Goal: Transaction & Acquisition: Subscribe to service/newsletter

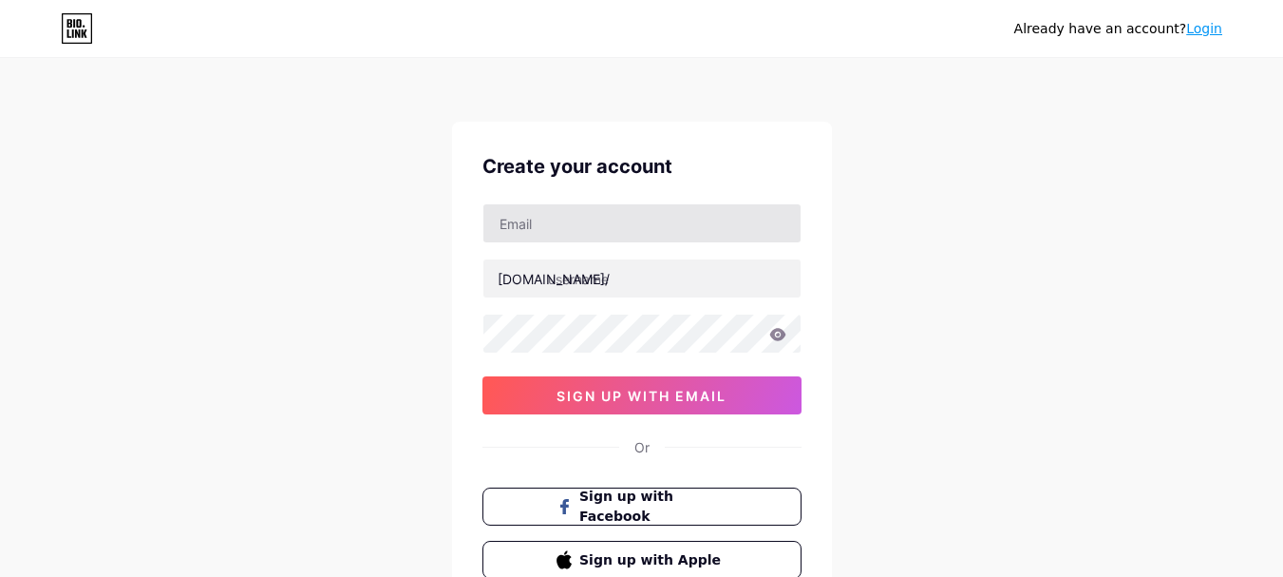
drag, startPoint x: 560, startPoint y: 242, endPoint x: 564, endPoint y: 232, distance: 11.1
click at [561, 238] on div at bounding box center [642, 223] width 319 height 40
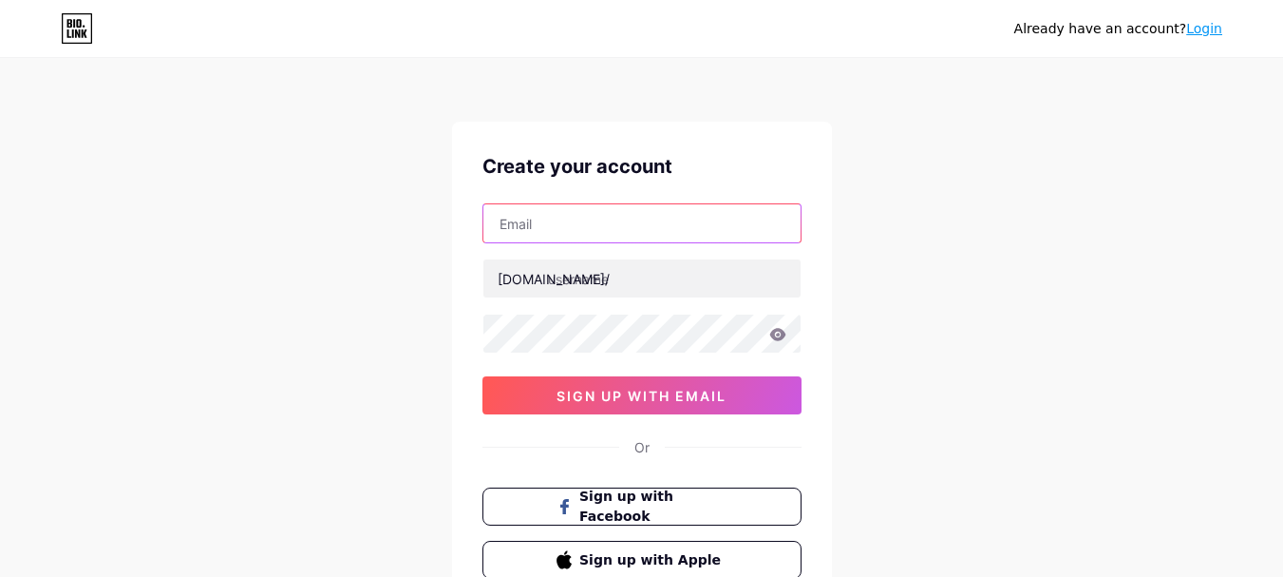
paste input "[EMAIL_ADDRESS][DOMAIN_NAME]"
type input "[EMAIL_ADDRESS][DOMAIN_NAME]"
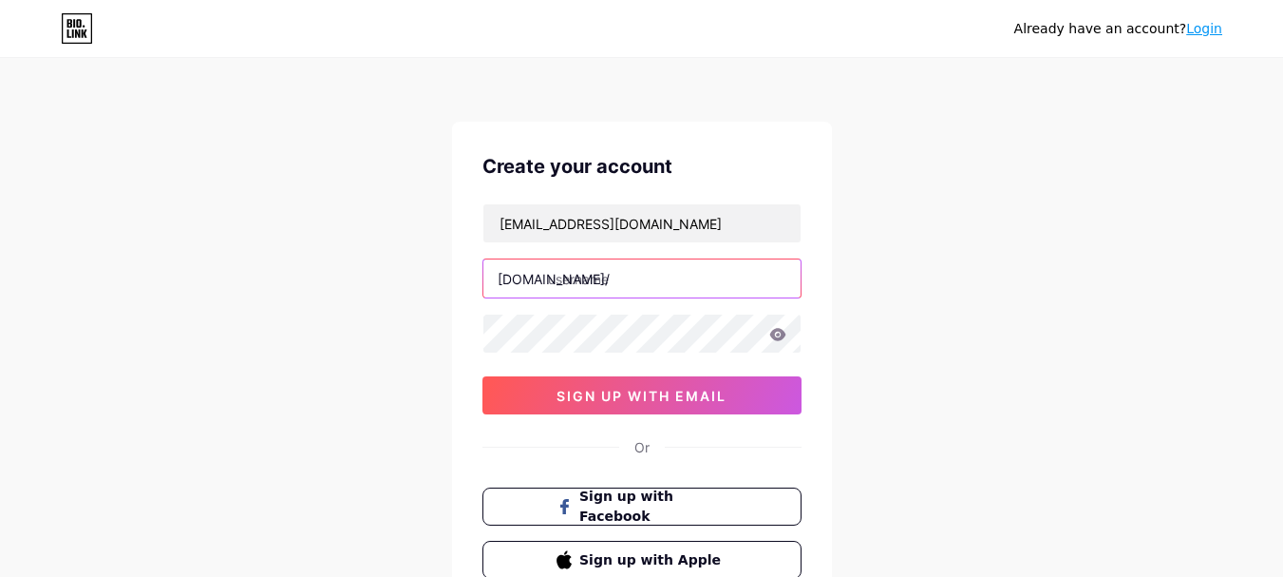
drag, startPoint x: 581, startPoint y: 286, endPoint x: 626, endPoint y: 291, distance: 44.9
click at [582, 286] on input "text" at bounding box center [642, 278] width 317 height 38
click at [674, 279] on input "text" at bounding box center [642, 278] width 317 height 38
paste input "sainsburysess"
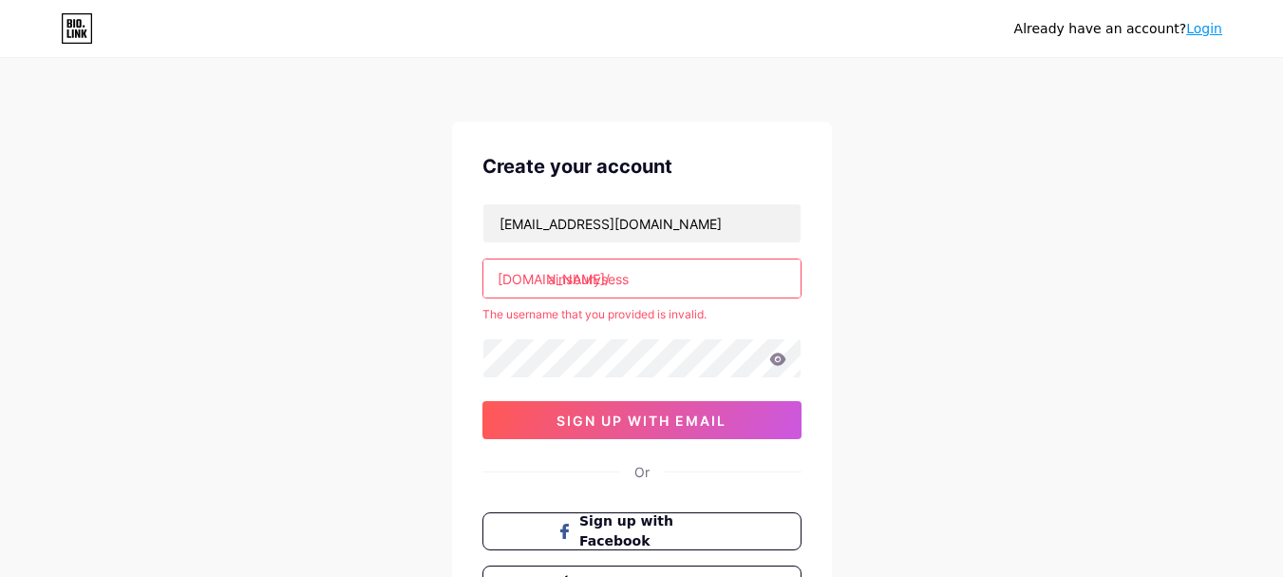
type input "ainsburys ess"
paste input "mysainsburysess"
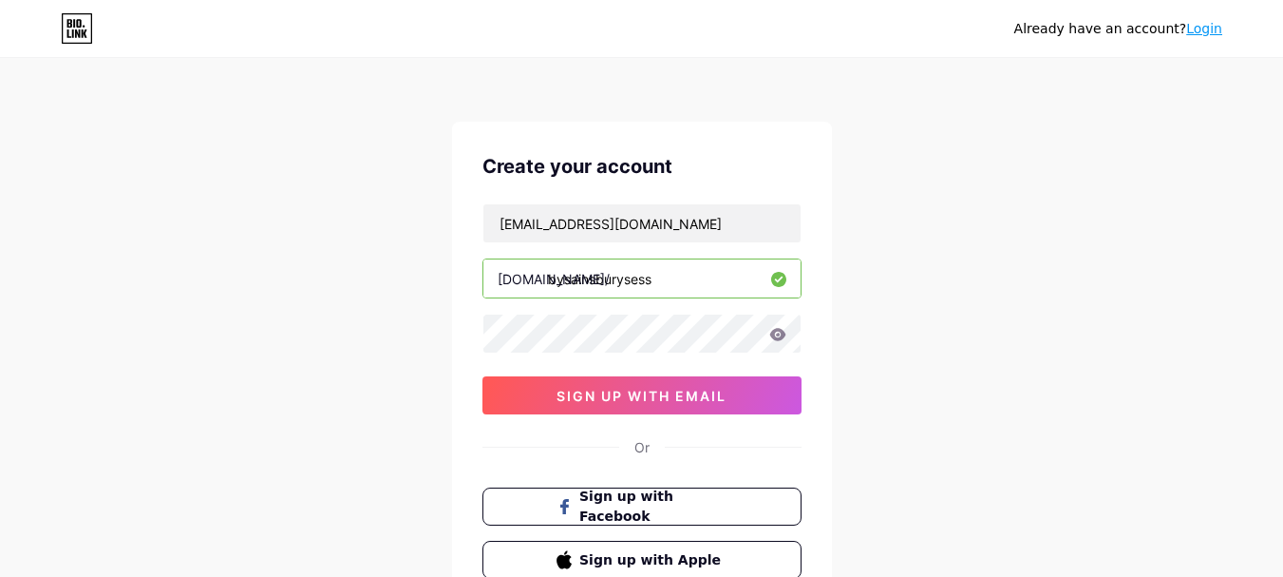
paste input "m"
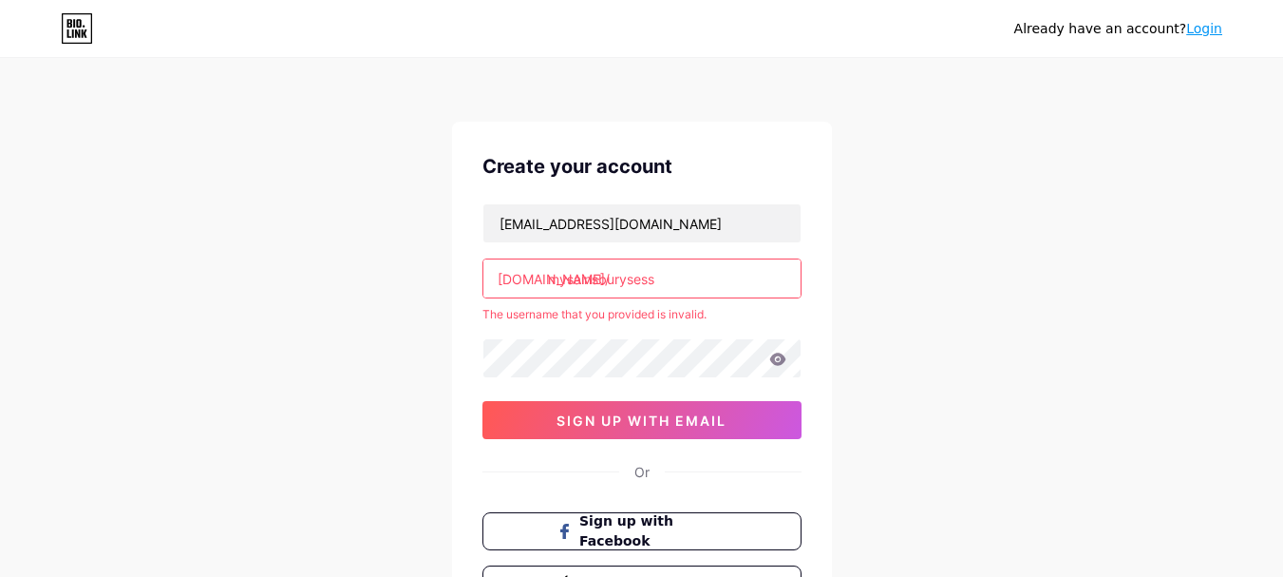
type input "mysainsburysess"
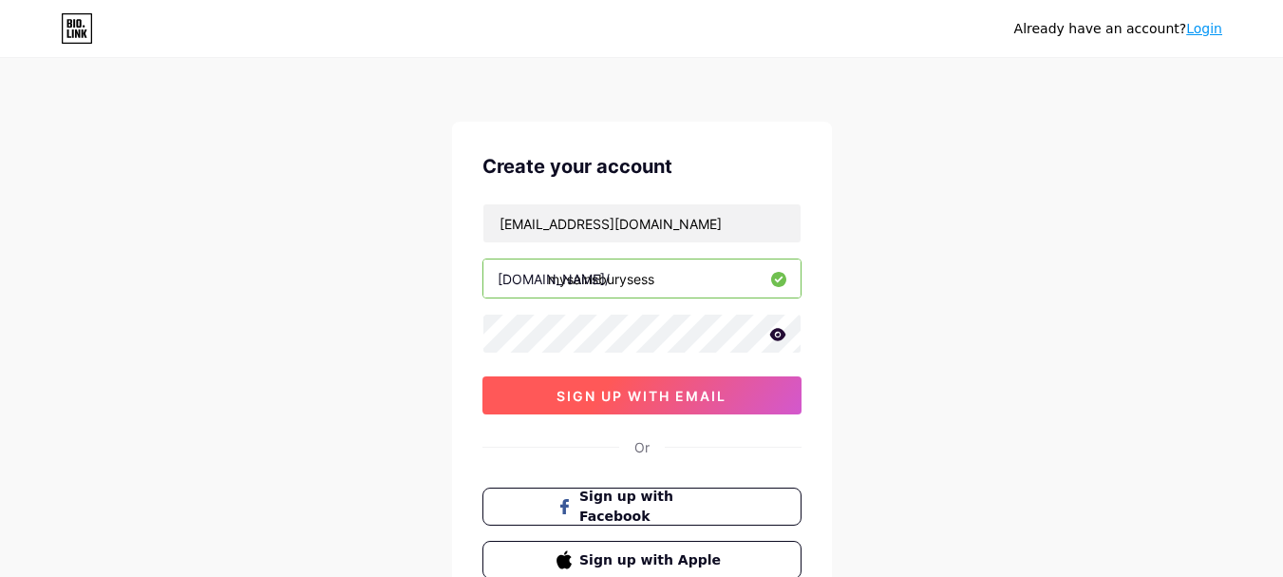
click at [689, 392] on span "sign up with email" at bounding box center [642, 396] width 170 height 16
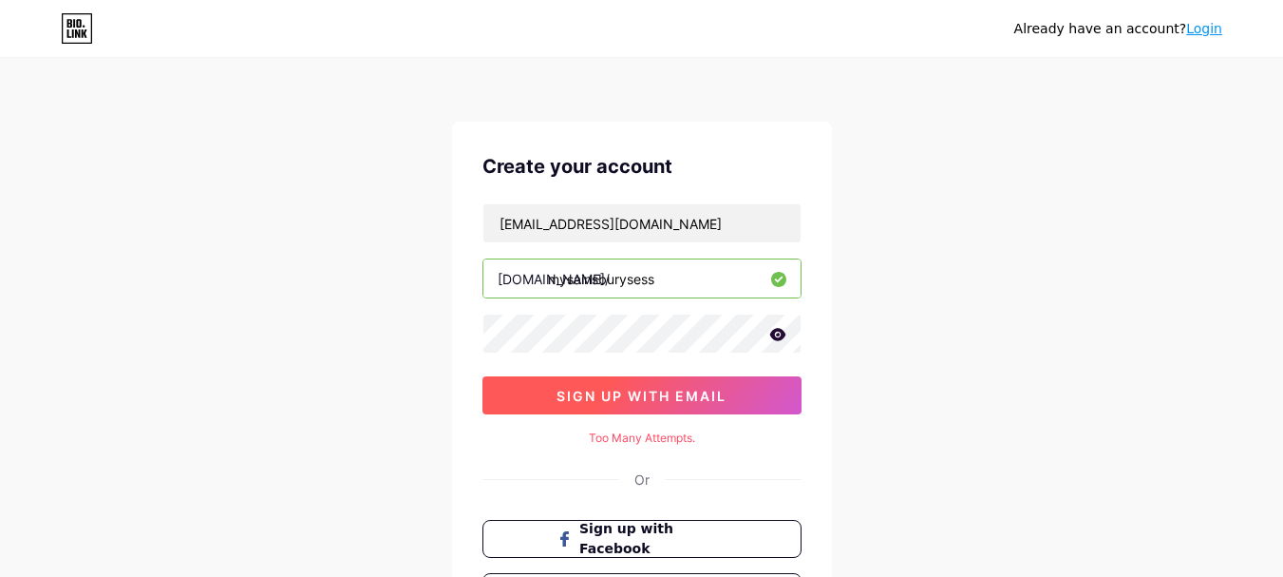
click at [645, 395] on span "sign up with email" at bounding box center [642, 396] width 170 height 16
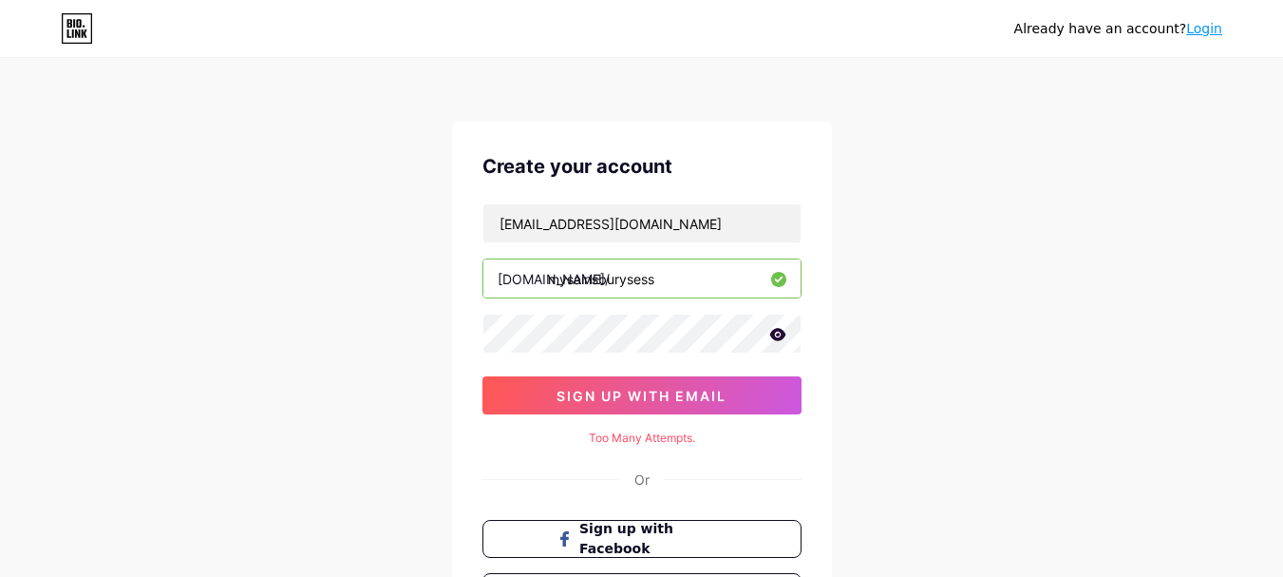
click at [691, 287] on input "mysainsburysess" at bounding box center [642, 278] width 317 height 38
click at [717, 273] on input "mysainsburysess" at bounding box center [642, 278] width 317 height 38
click at [716, 272] on input "mysainsburysess" at bounding box center [642, 278] width 317 height 38
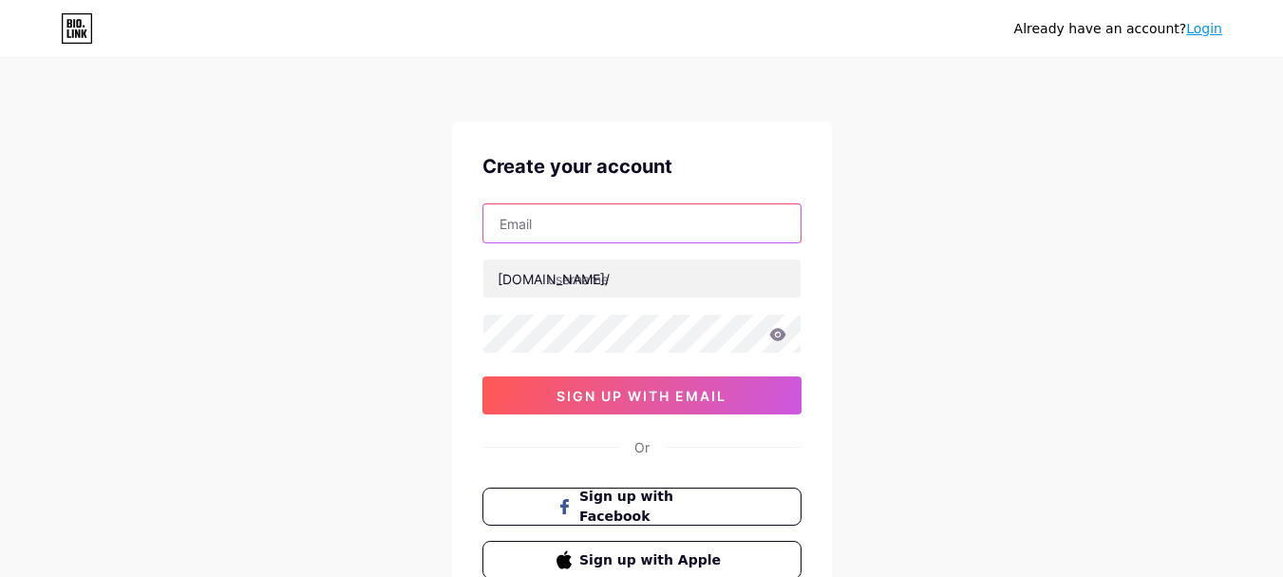
click at [604, 229] on input "text" at bounding box center [642, 223] width 317 height 38
type input "[EMAIL_ADDRESS][DOMAIN_NAME]"
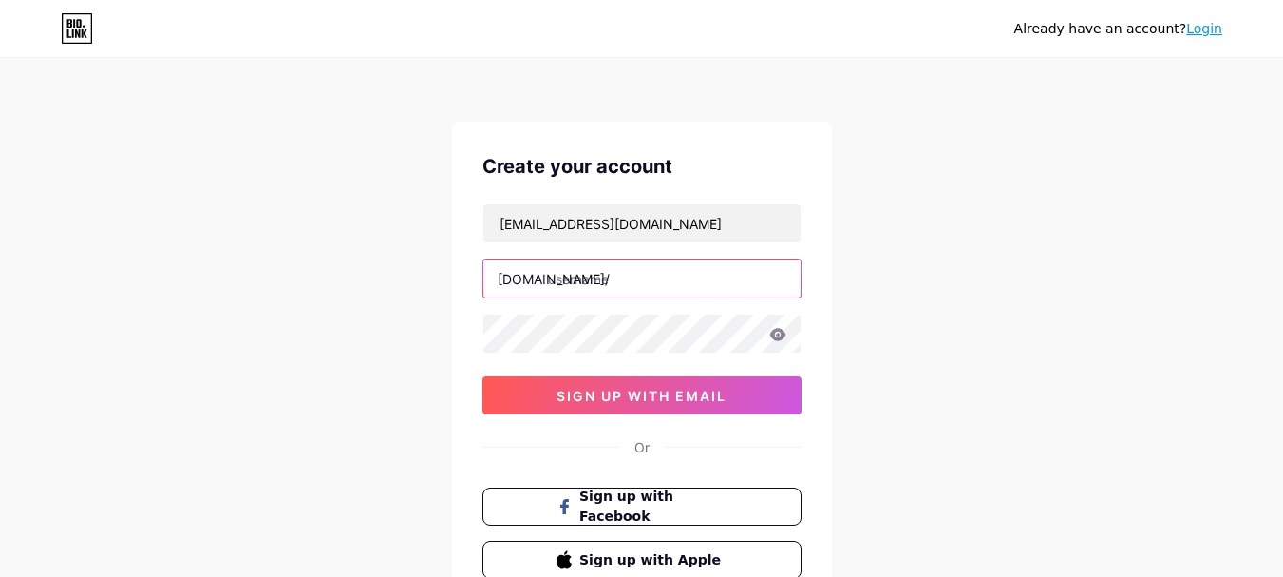
click at [610, 279] on input "text" at bounding box center [642, 278] width 317 height 38
paste input "mysainsburysess"
type input "mysainsburysess"
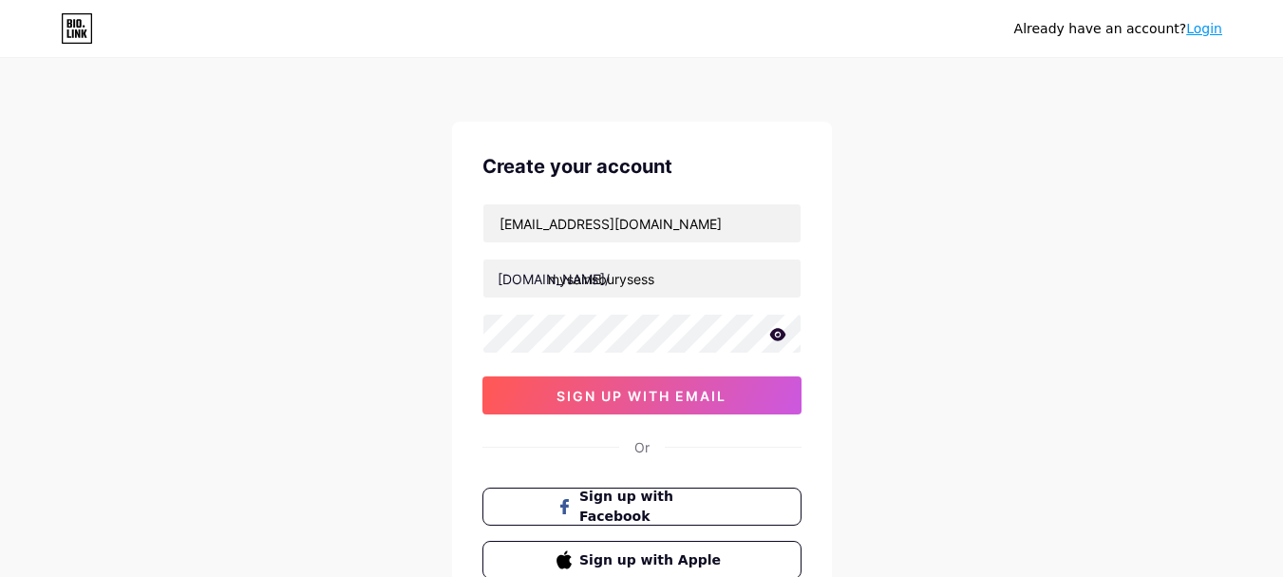
click at [771, 328] on icon at bounding box center [777, 334] width 17 height 13
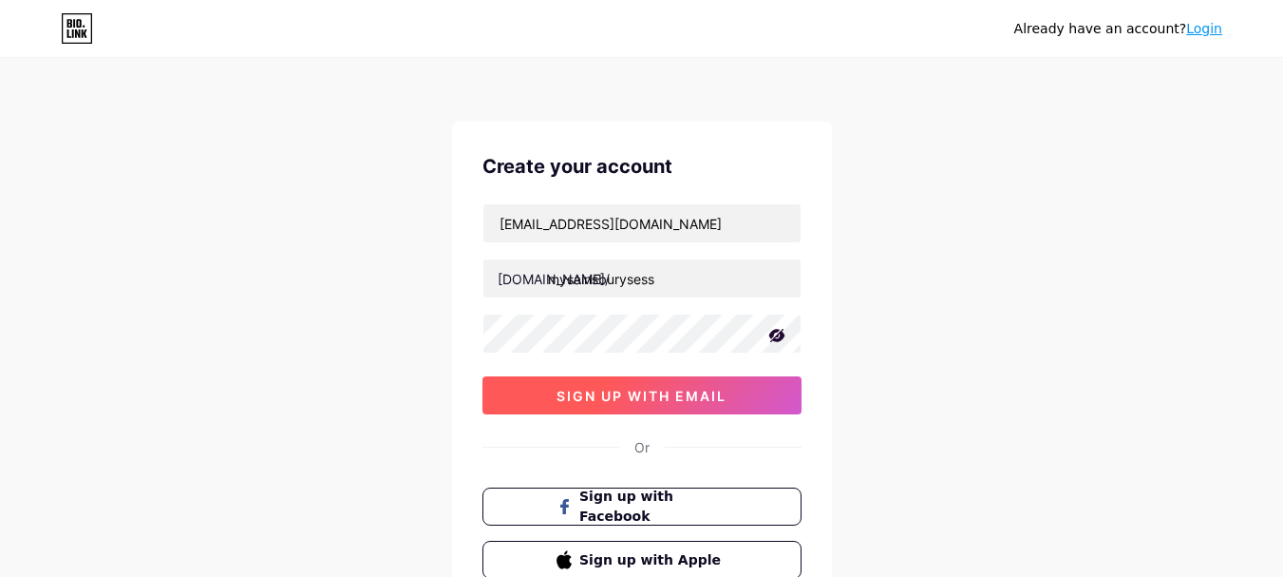
click at [644, 397] on span "sign up with email" at bounding box center [642, 396] width 170 height 16
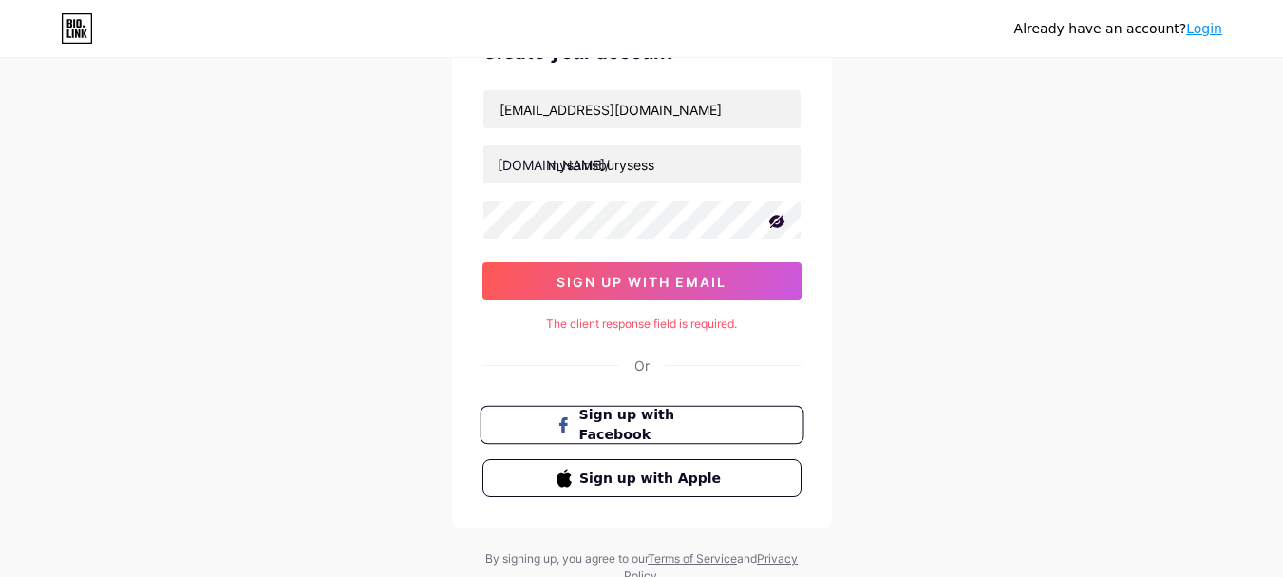
scroll to position [182, 0]
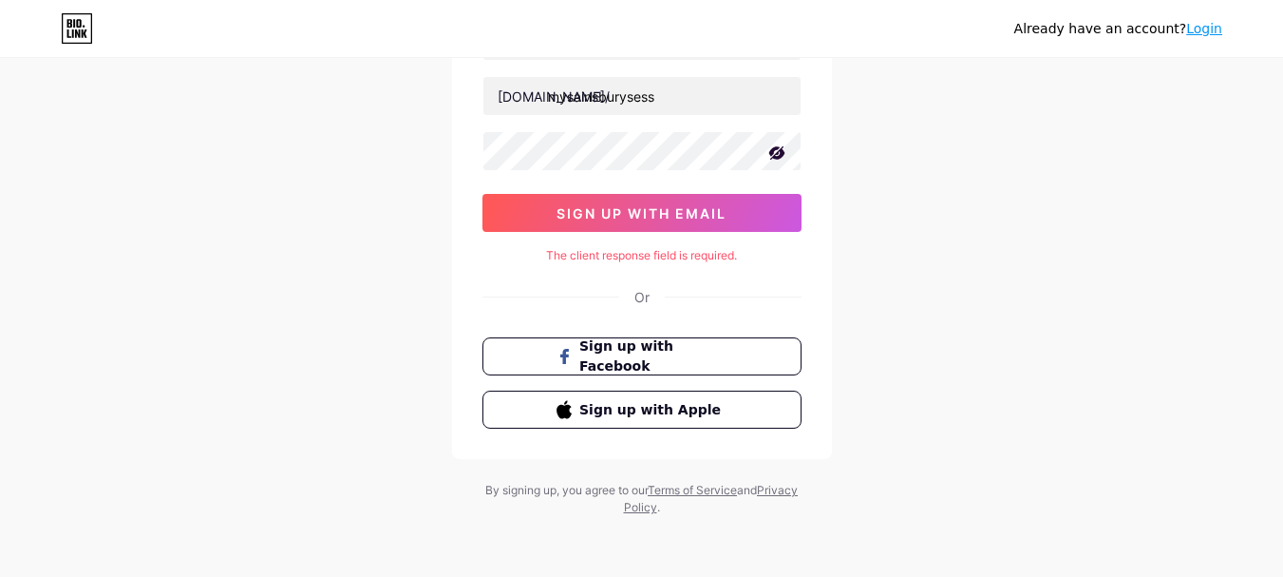
click at [617, 251] on div "The client response field is required." at bounding box center [642, 255] width 319 height 17
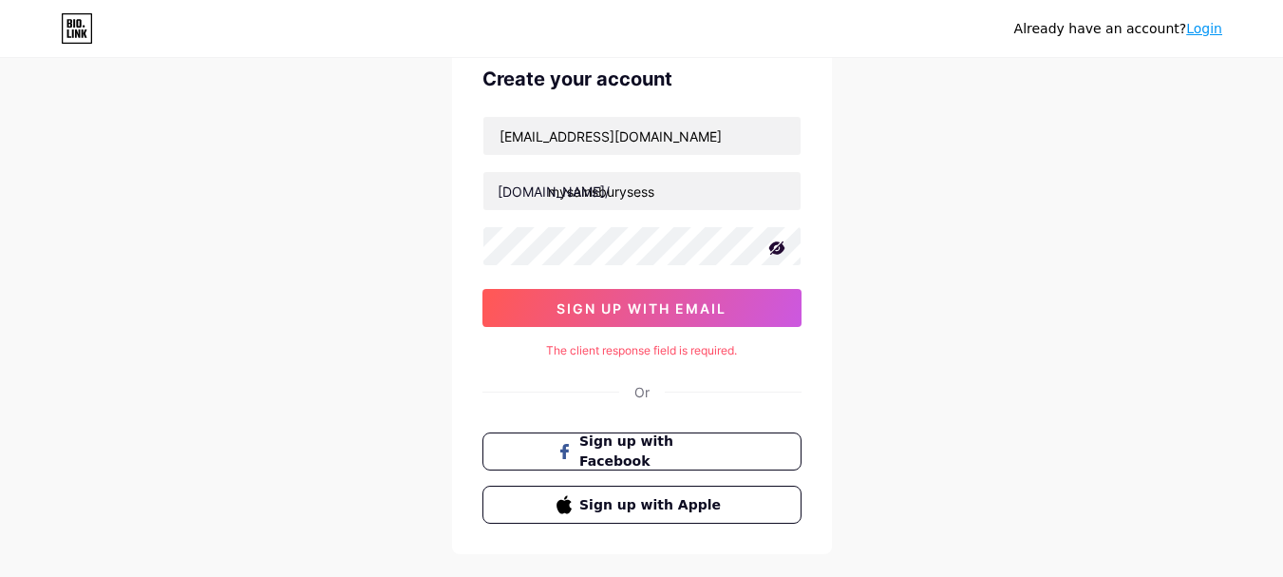
scroll to position [0, 0]
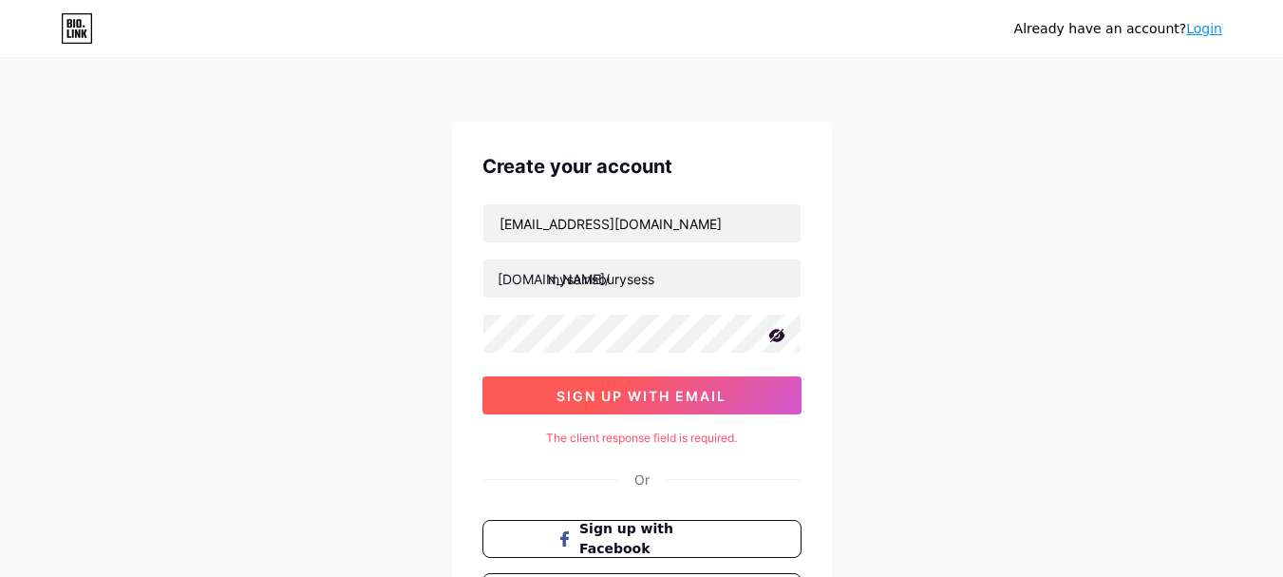
click at [661, 389] on span "sign up with email" at bounding box center [642, 396] width 170 height 16
click at [634, 389] on span "sign up with email" at bounding box center [642, 396] width 170 height 16
